Goal: Task Accomplishment & Management: Use online tool/utility

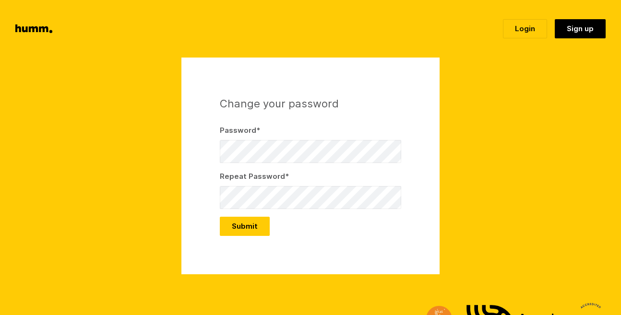
click at [206, 149] on div "Change your password Password * Repeat Password * Submit" at bounding box center [310, 166] width 258 height 217
click at [195, 164] on div "Change your password Password * Repeat Password * Submit" at bounding box center [310, 166] width 258 height 217
click at [197, 203] on div "Change your password Password * Repeat Password * Submit" at bounding box center [310, 166] width 258 height 217
click at [250, 227] on button "Submit" at bounding box center [245, 226] width 50 height 19
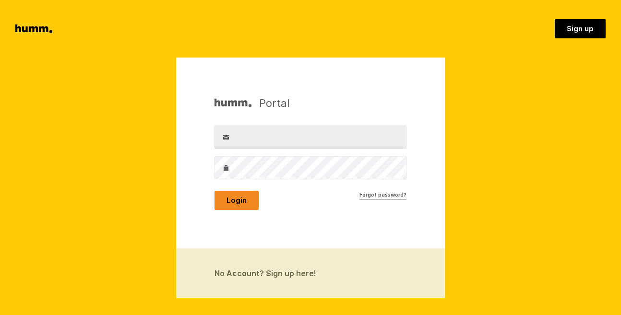
type input "aleks@allaboutbees.co.nz"
click at [243, 197] on button "Login" at bounding box center [237, 200] width 44 height 19
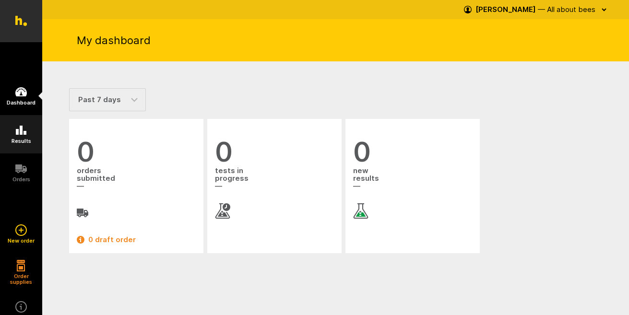
click at [25, 129] on icon at bounding box center [21, 131] width 12 height 12
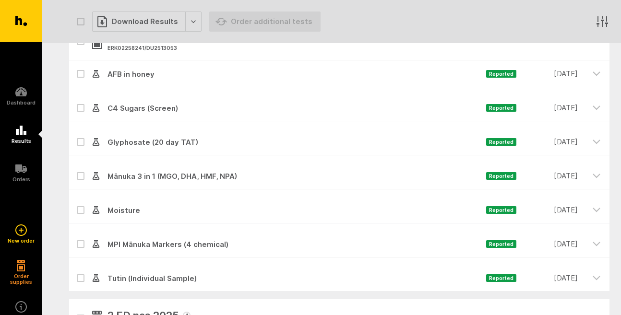
scroll to position [95, 0]
click at [129, 175] on span "Mānuka 3 in 1 (MGO, DHA, HMF, NPA)" at bounding box center [293, 176] width 386 height 12
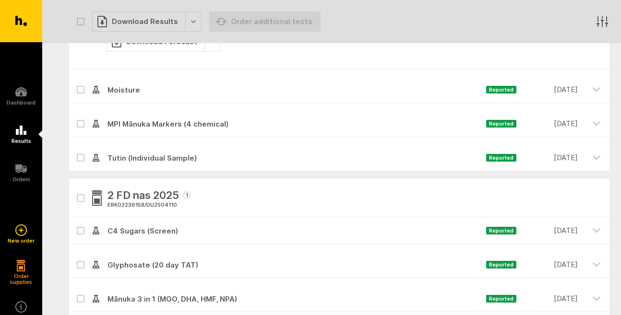
scroll to position [331, 0]
click at [151, 125] on span "MPI Mānuka Markers (4 chemical)" at bounding box center [293, 125] width 386 height 12
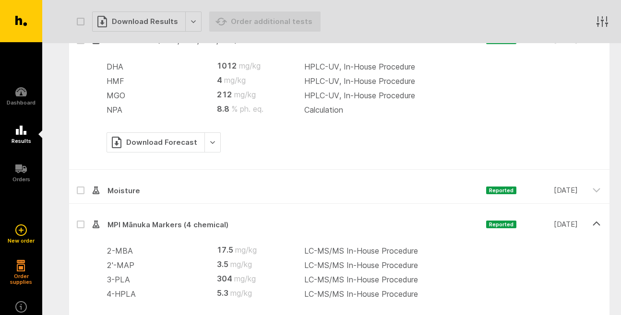
scroll to position [189, 0]
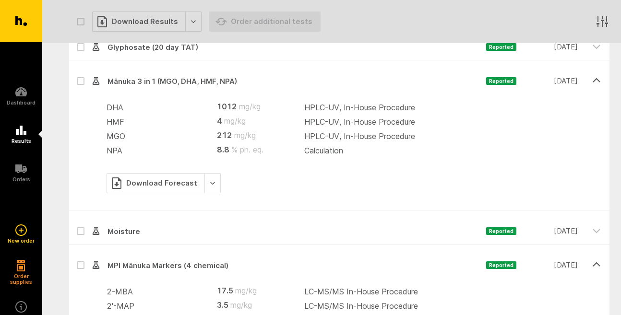
click at [154, 266] on span "MPI Mānuka Markers (4 chemical)" at bounding box center [293, 266] width 386 height 12
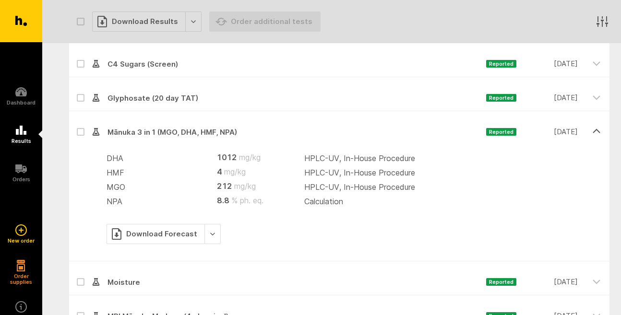
scroll to position [142, 0]
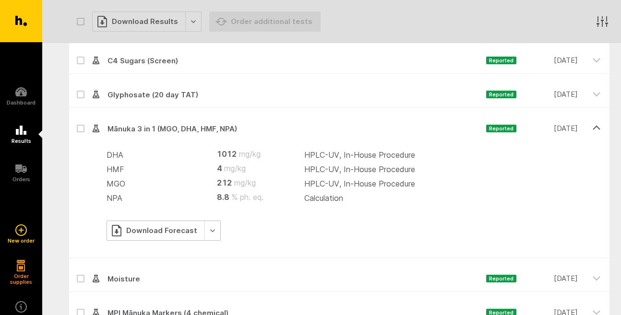
click at [209, 229] on div "Download Forecast" at bounding box center [164, 231] width 114 height 20
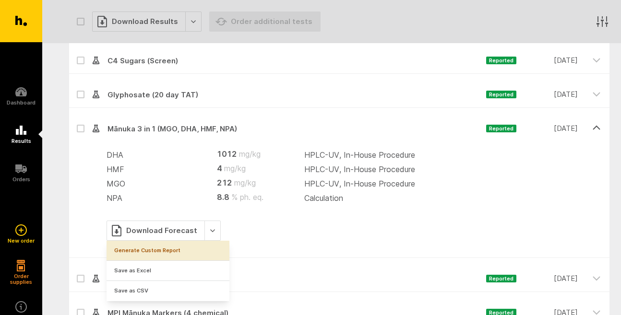
click at [155, 250] on link "Generate Custom Report" at bounding box center [168, 251] width 123 height 20
